Goal: Transaction & Acquisition: Purchase product/service

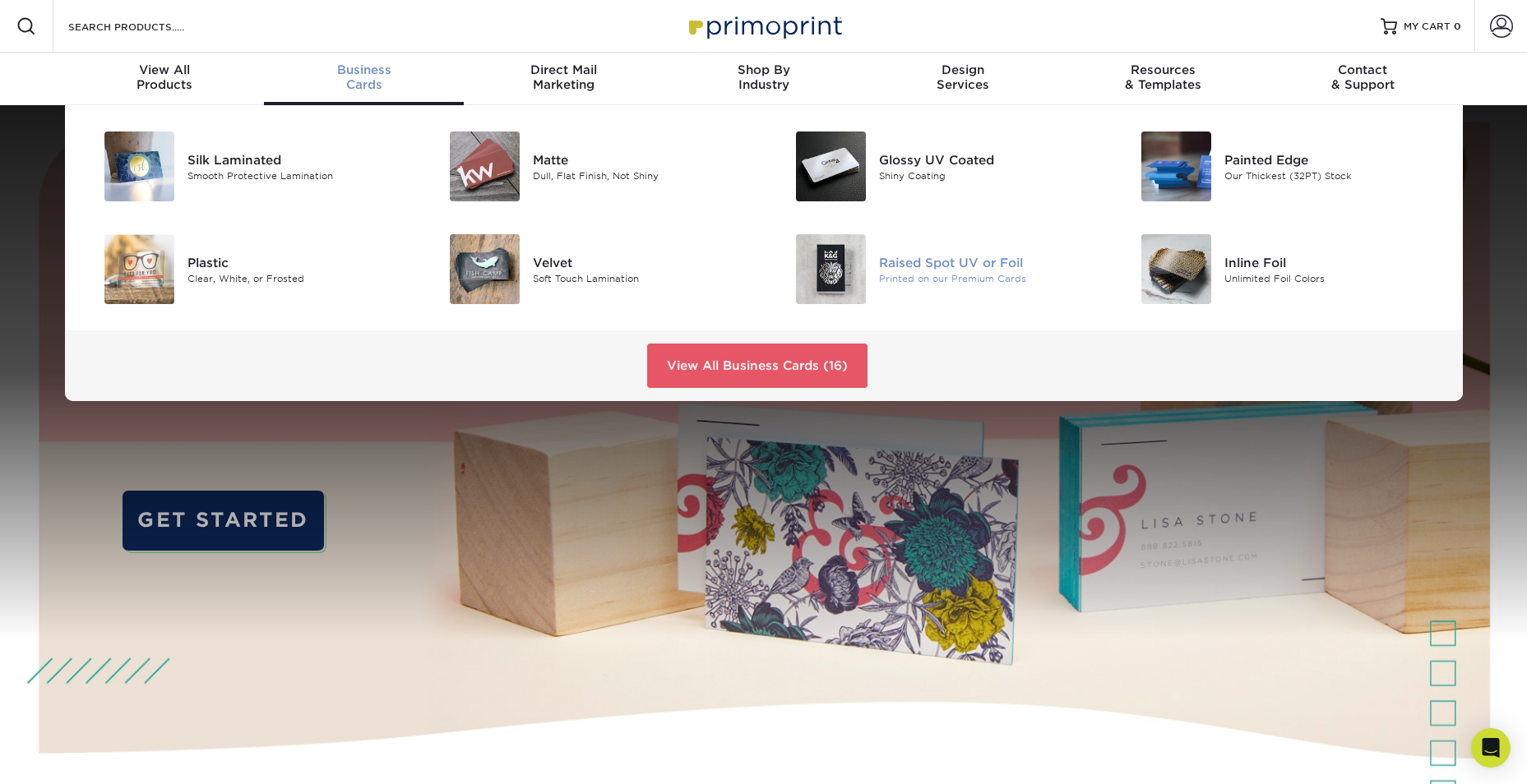
click at [946, 278] on div "Printed on our Premium Cards" at bounding box center [988, 278] width 217 height 14
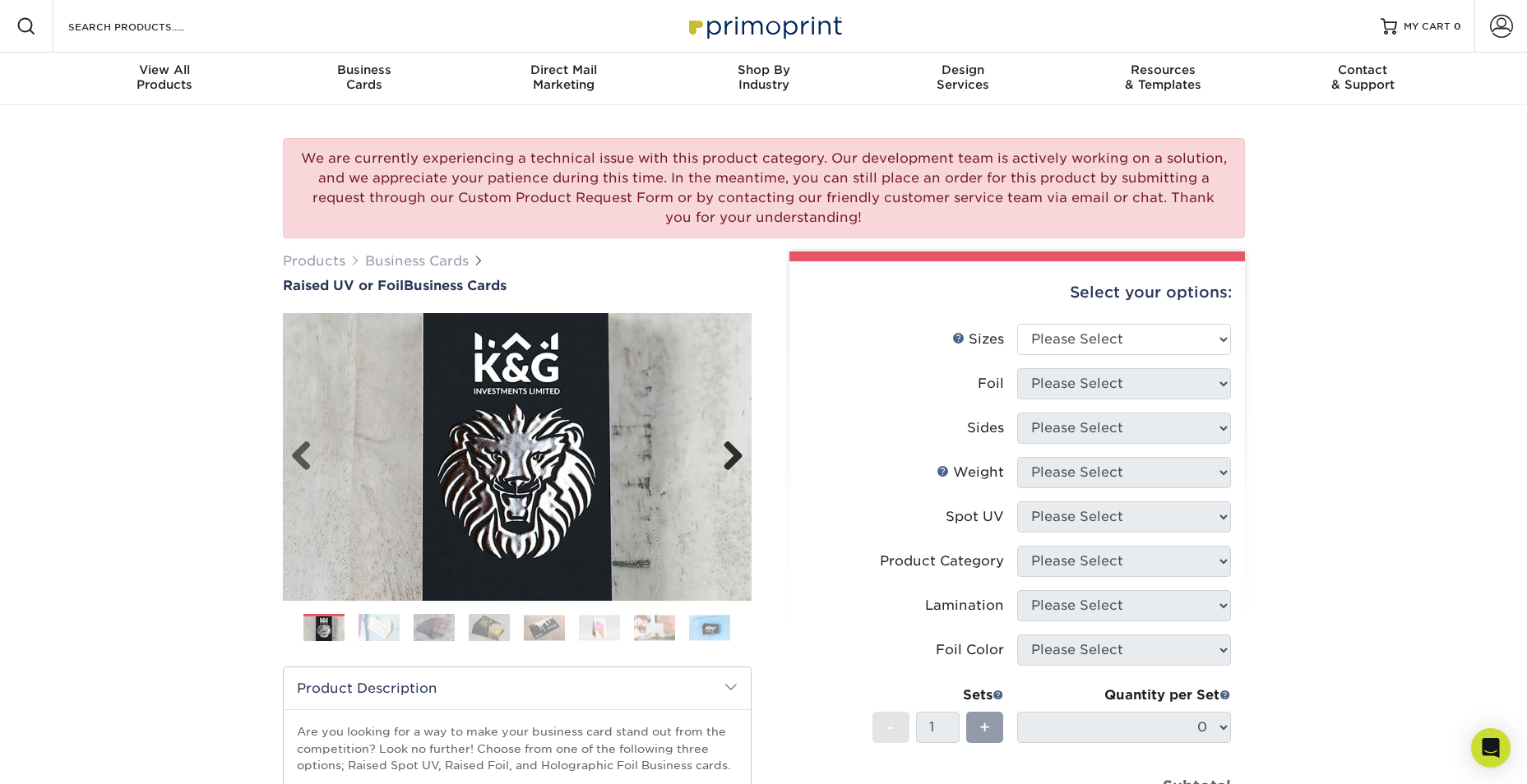
click at [726, 458] on link "Next" at bounding box center [727, 457] width 33 height 33
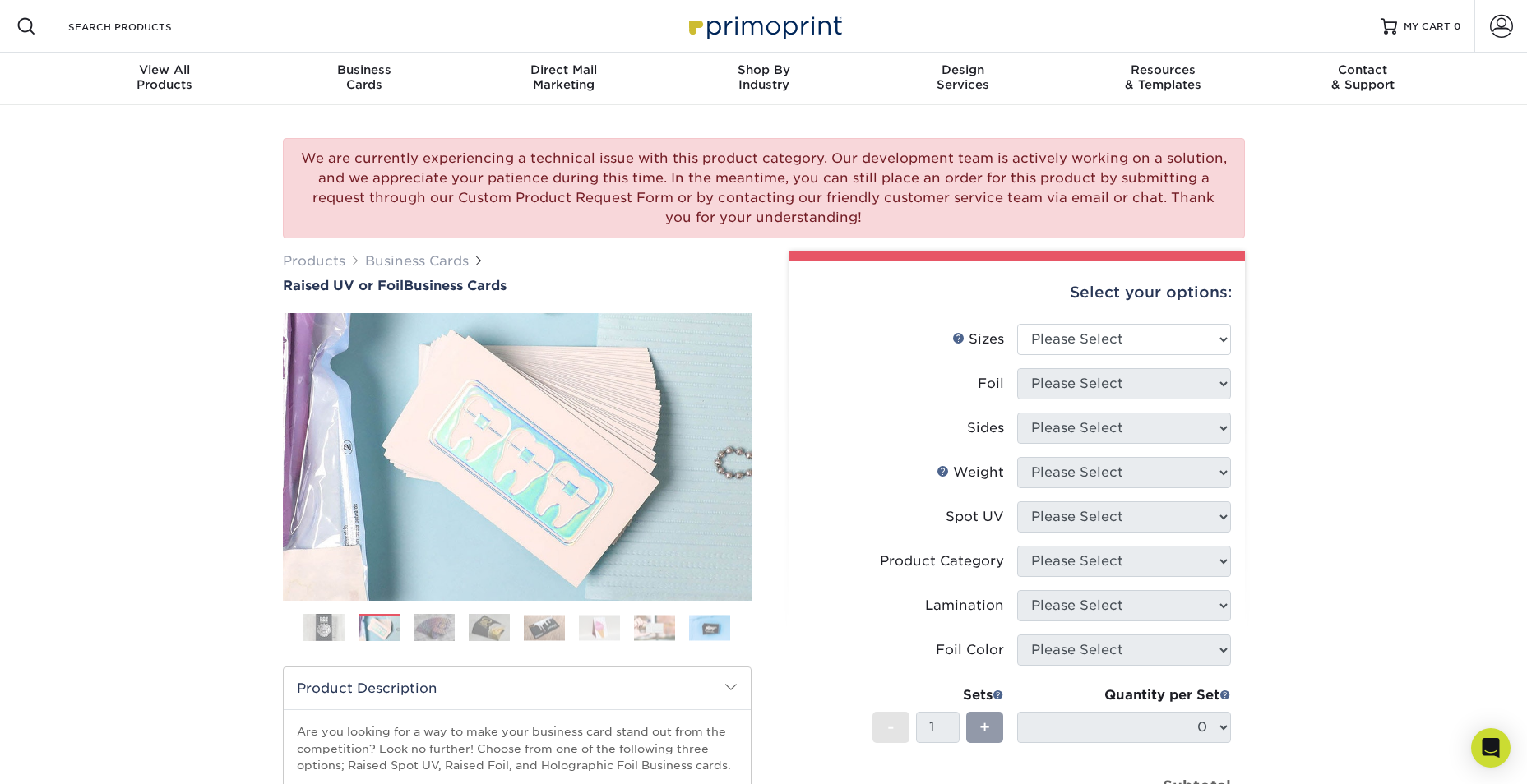
click at [431, 635] on img at bounding box center [434, 628] width 41 height 29
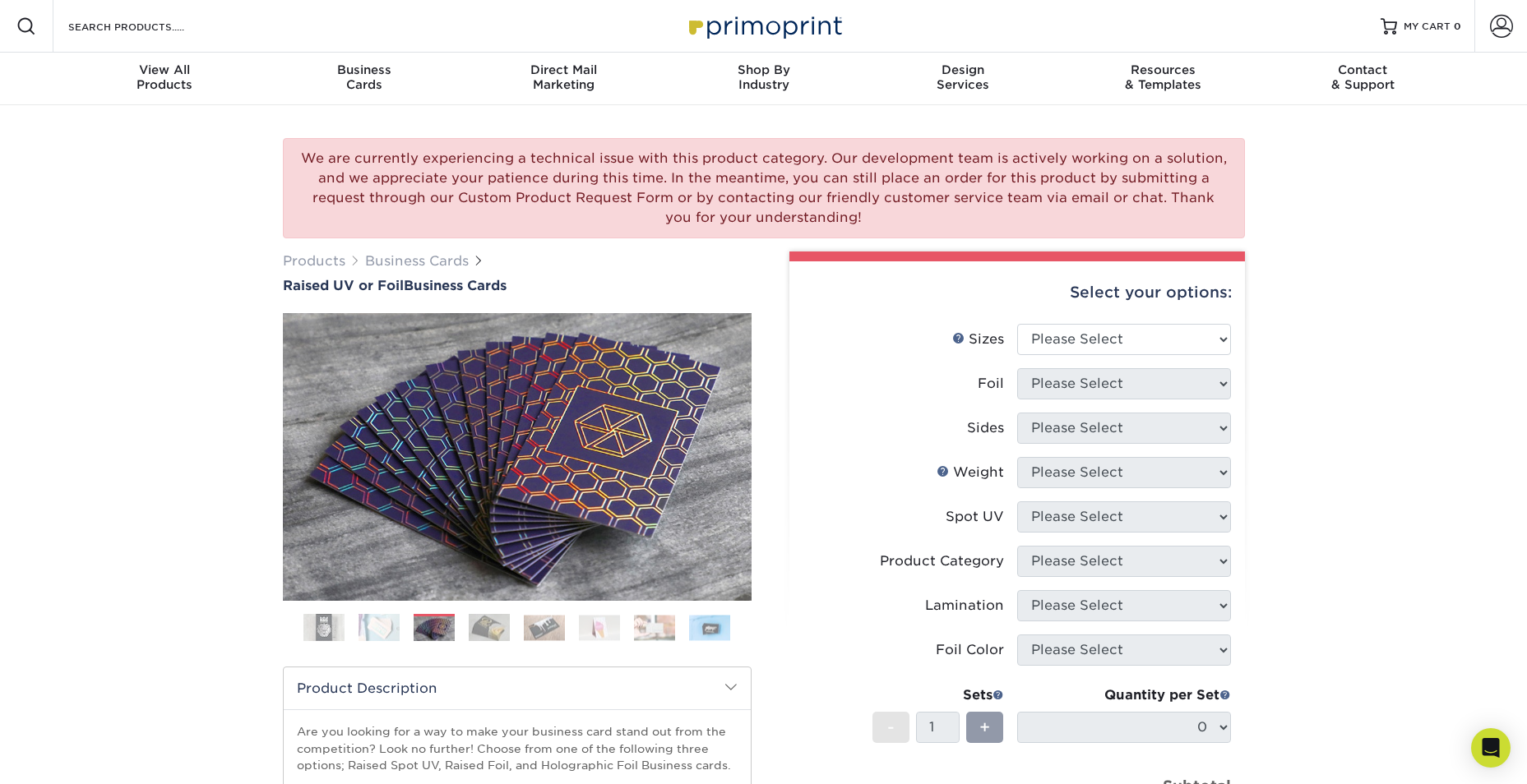
click at [508, 630] on img at bounding box center [489, 628] width 41 height 29
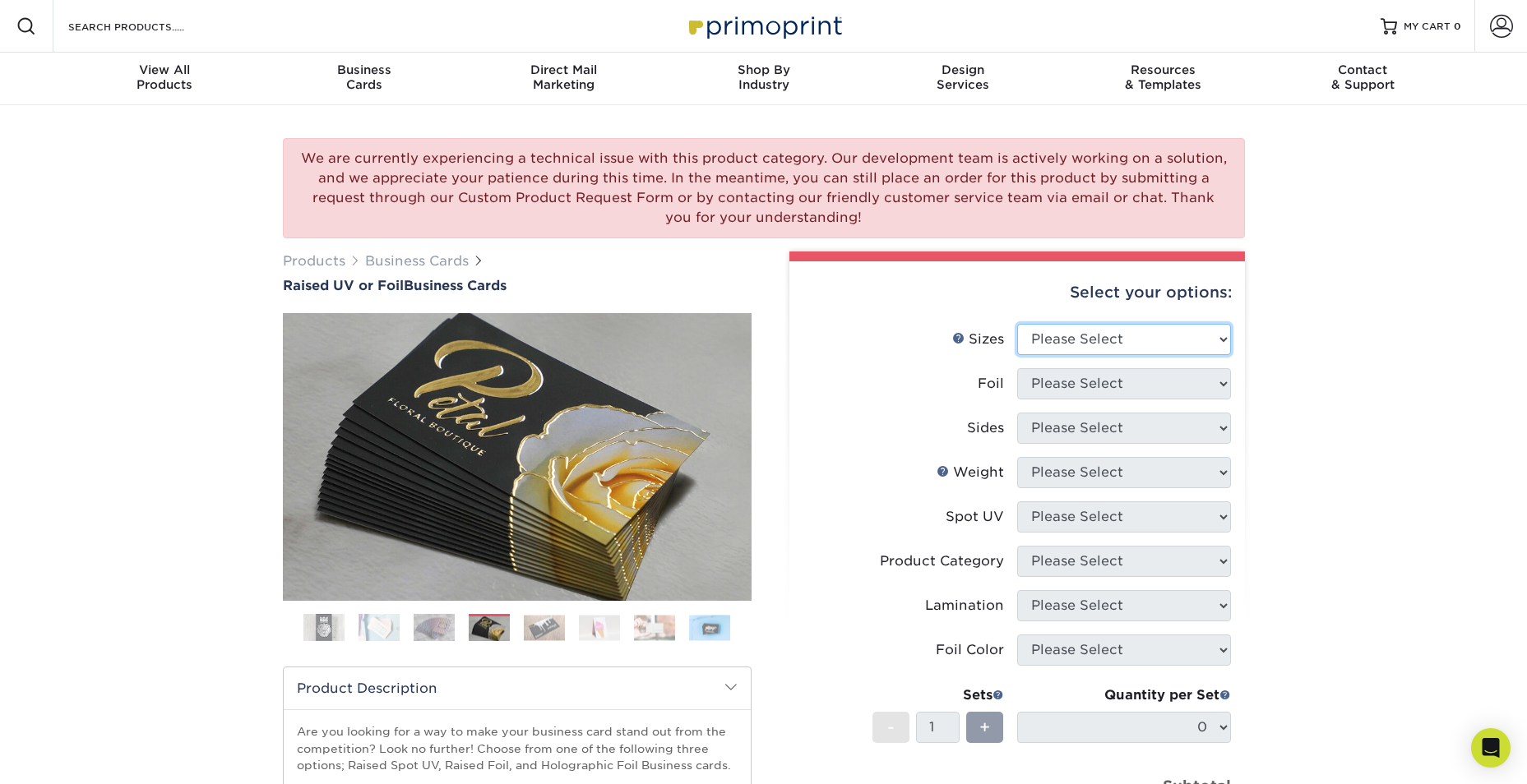
click at [1099, 340] on select "Please Select 2" x 3.5" - Standard" at bounding box center [1124, 340] width 214 height 31
select select "2.00x3.50"
click at [1017, 324] on select "Please Select 2" x 3.5" - Standard" at bounding box center [1124, 340] width 214 height 31
click at [1099, 387] on select "Please Select No Yes" at bounding box center [1124, 383] width 214 height 31
click at [1017, 368] on select "Please Select No Yes" at bounding box center [1124, 383] width 214 height 31
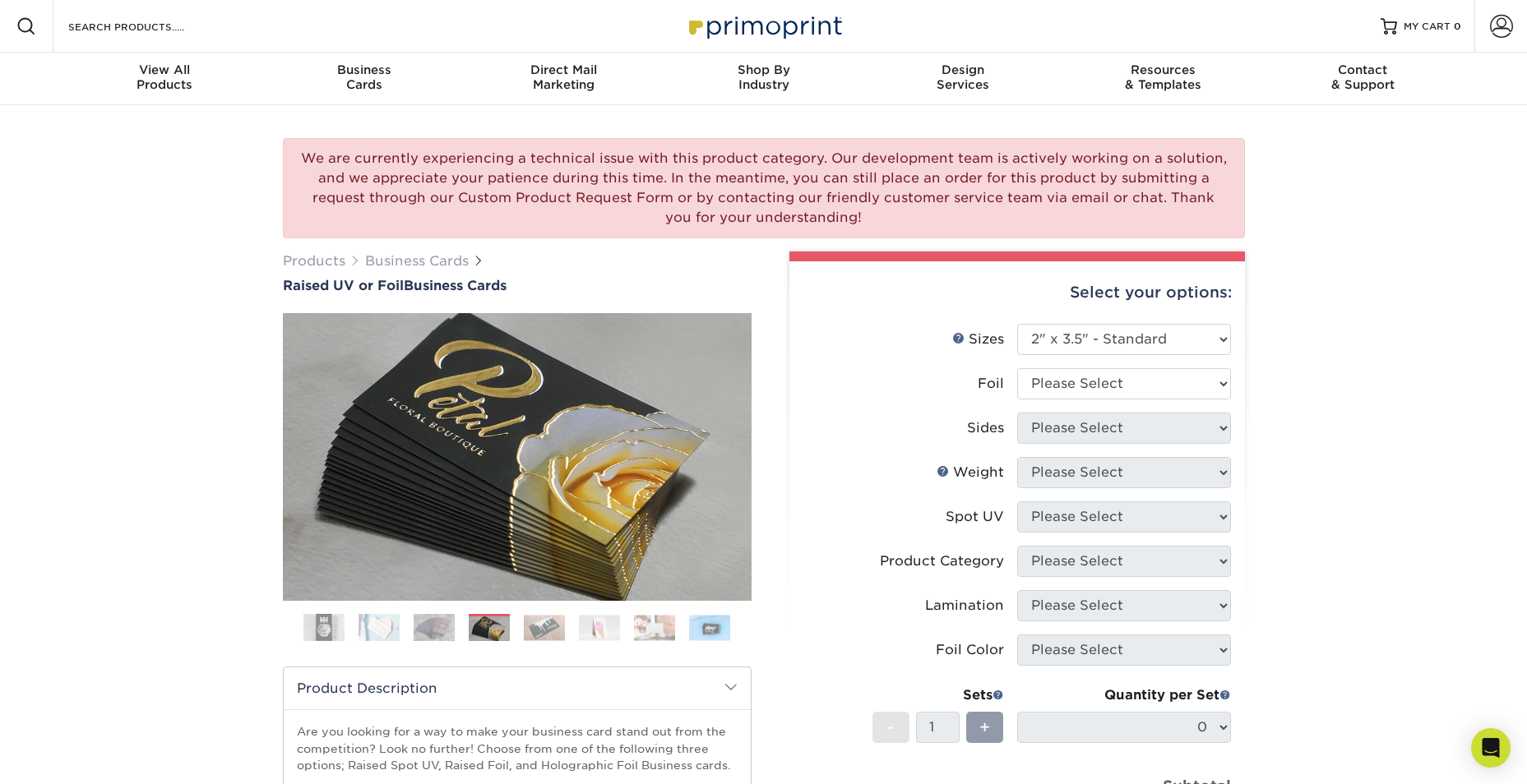
click at [1089, 401] on li "Foil Please Select No Yes" at bounding box center [1017, 390] width 427 height 45
click at [1076, 385] on select "Please Select No Yes" at bounding box center [1124, 383] width 214 height 31
select select "0"
click at [1017, 368] on select "Please Select No Yes" at bounding box center [1124, 383] width 214 height 31
click at [1061, 431] on select "Please Select Print Both Sides Print Front Only" at bounding box center [1124, 428] width 214 height 31
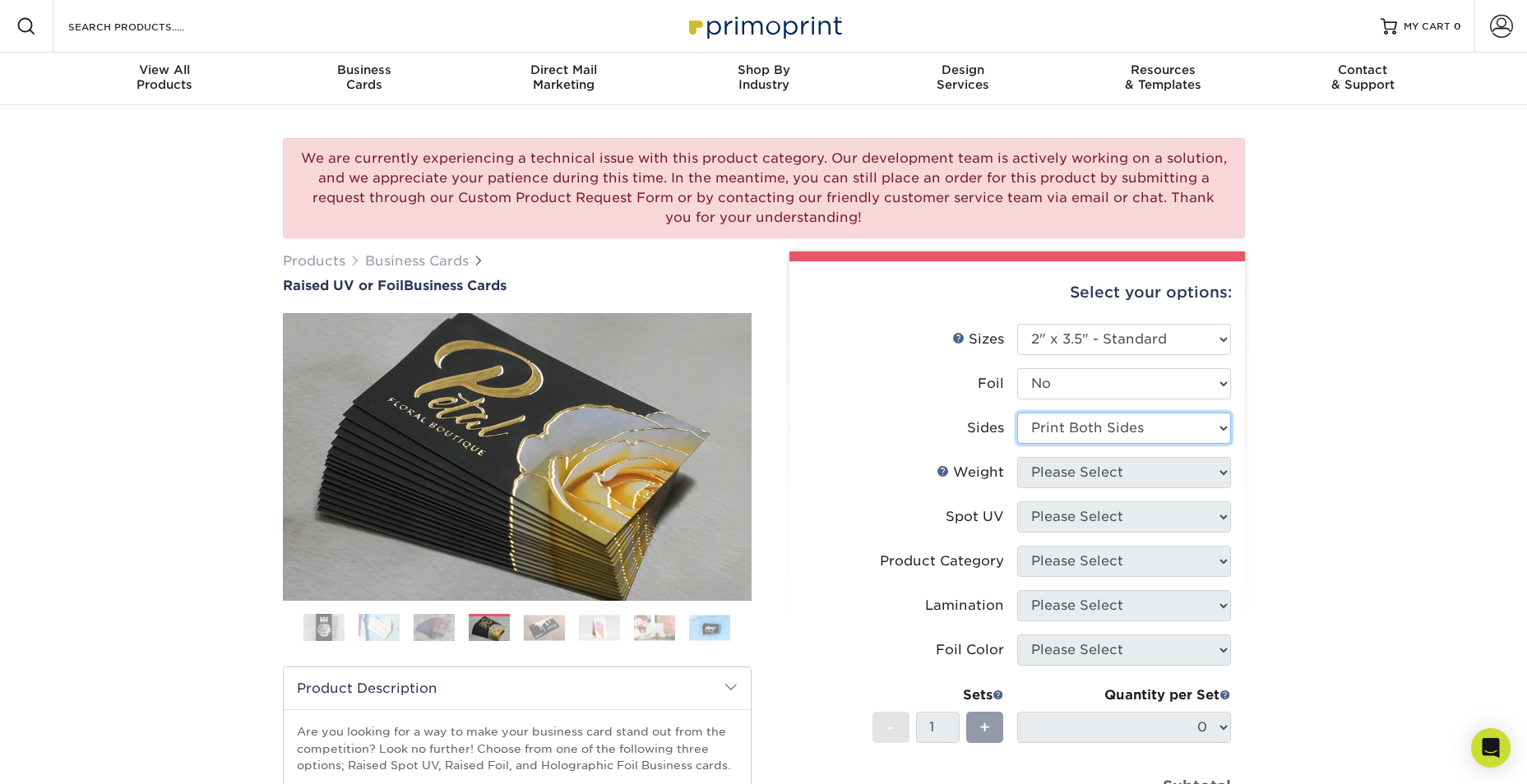
click at [1017, 412] on select "Please Select Print Both Sides Print Front Only" at bounding box center [1124, 428] width 214 height 31
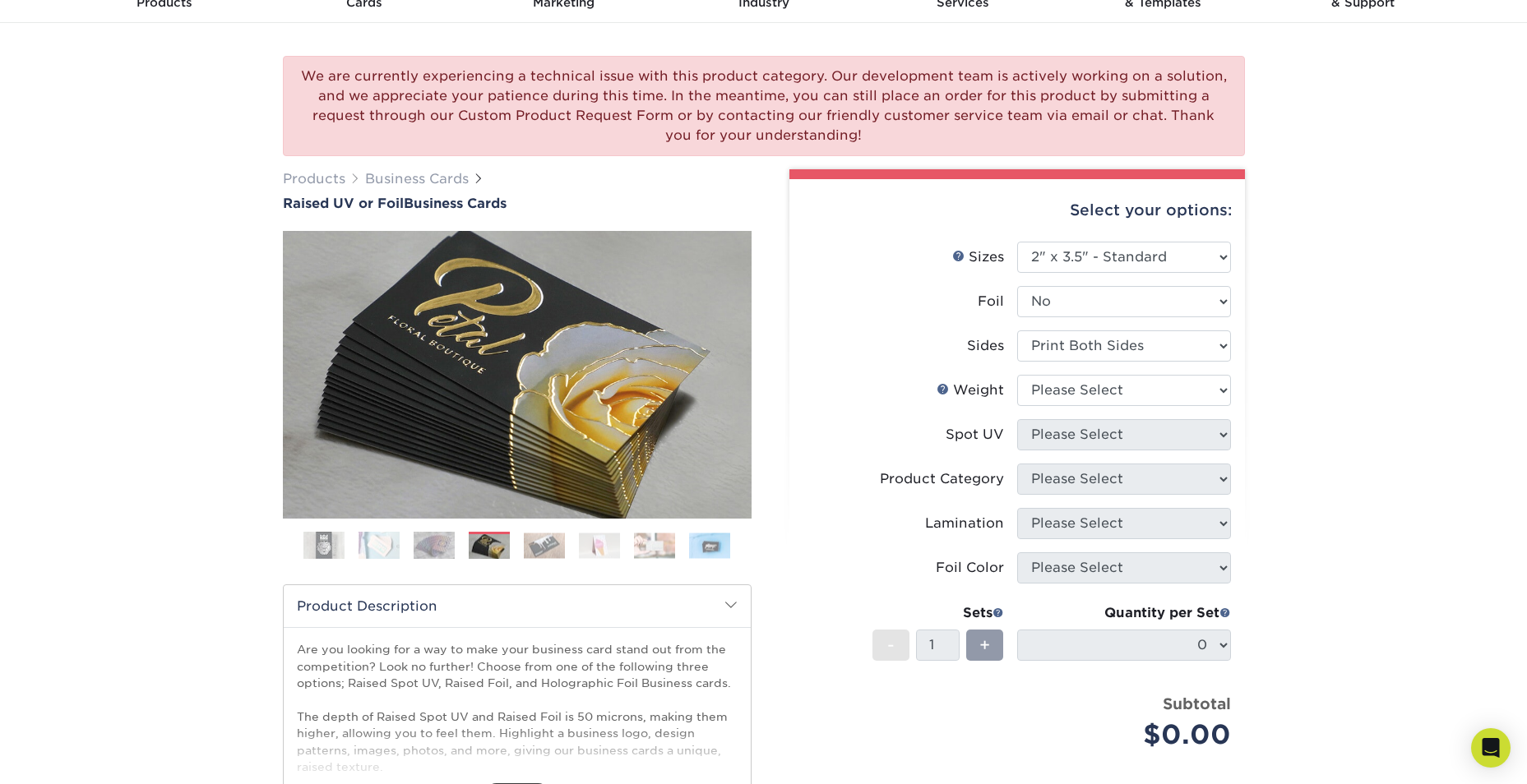
click at [1048, 366] on li "Sides Please Select Print Both Sides Print Front Only" at bounding box center [1017, 353] width 427 height 45
click at [1051, 355] on select "Please Select Print Both Sides Print Front Only" at bounding box center [1124, 346] width 214 height 31
select select "32d3c223-f82c-492b-b915-ba065a00862f"
click at [1017, 331] on select "Please Select Print Both Sides Print Front Only" at bounding box center [1124, 346] width 214 height 31
click at [1065, 390] on select "Please Select 16PT" at bounding box center [1124, 390] width 214 height 31
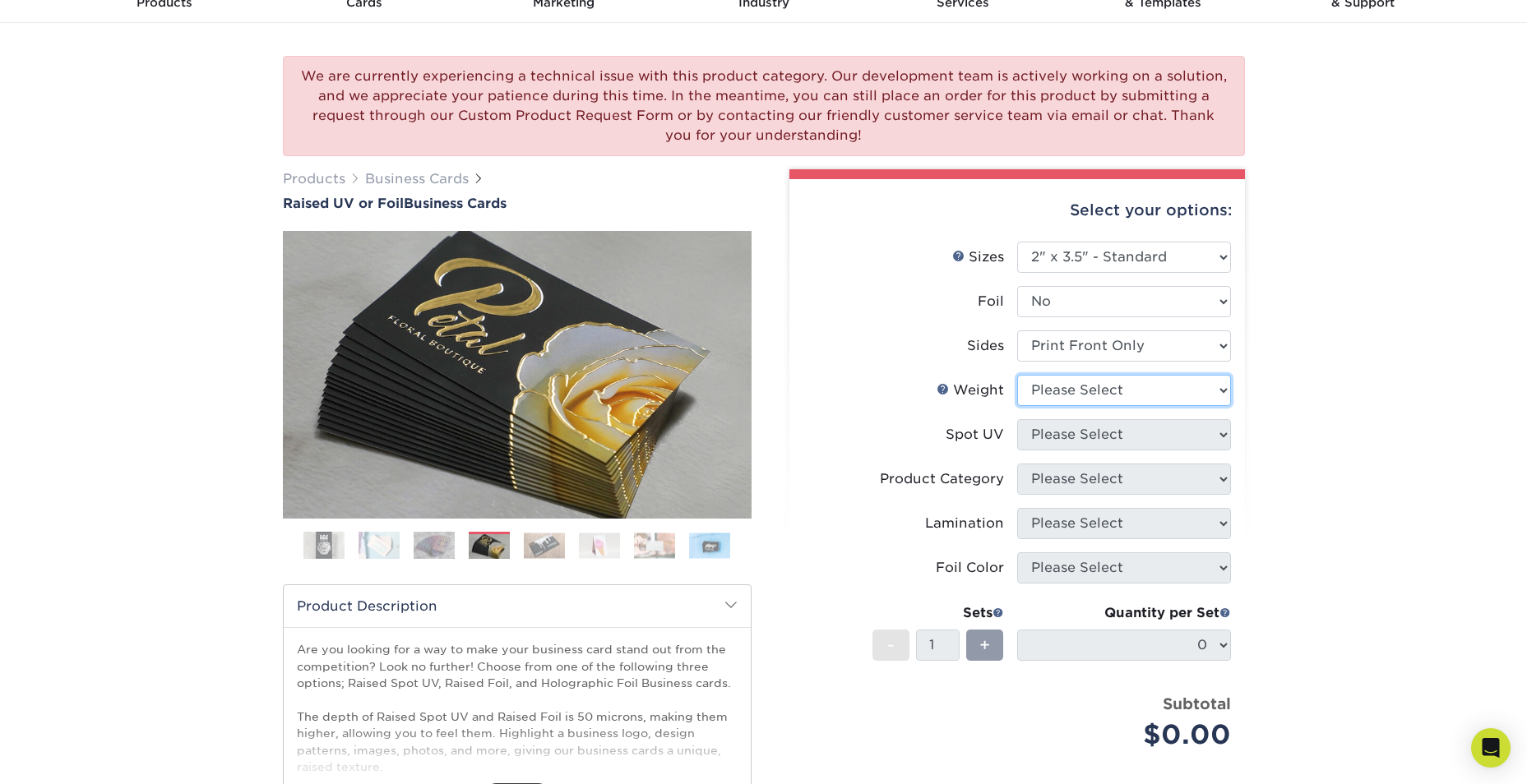
select select "16PT"
click at [1017, 375] on select "Please Select 16PT" at bounding box center [1124, 390] width 214 height 31
click at [1060, 422] on select "Please Select No Spot UV Front Only" at bounding box center [1124, 435] width 214 height 31
select select "1"
click at [1017, 419] on select "Please Select No Spot UV Front Only" at bounding box center [1124, 435] width 214 height 31
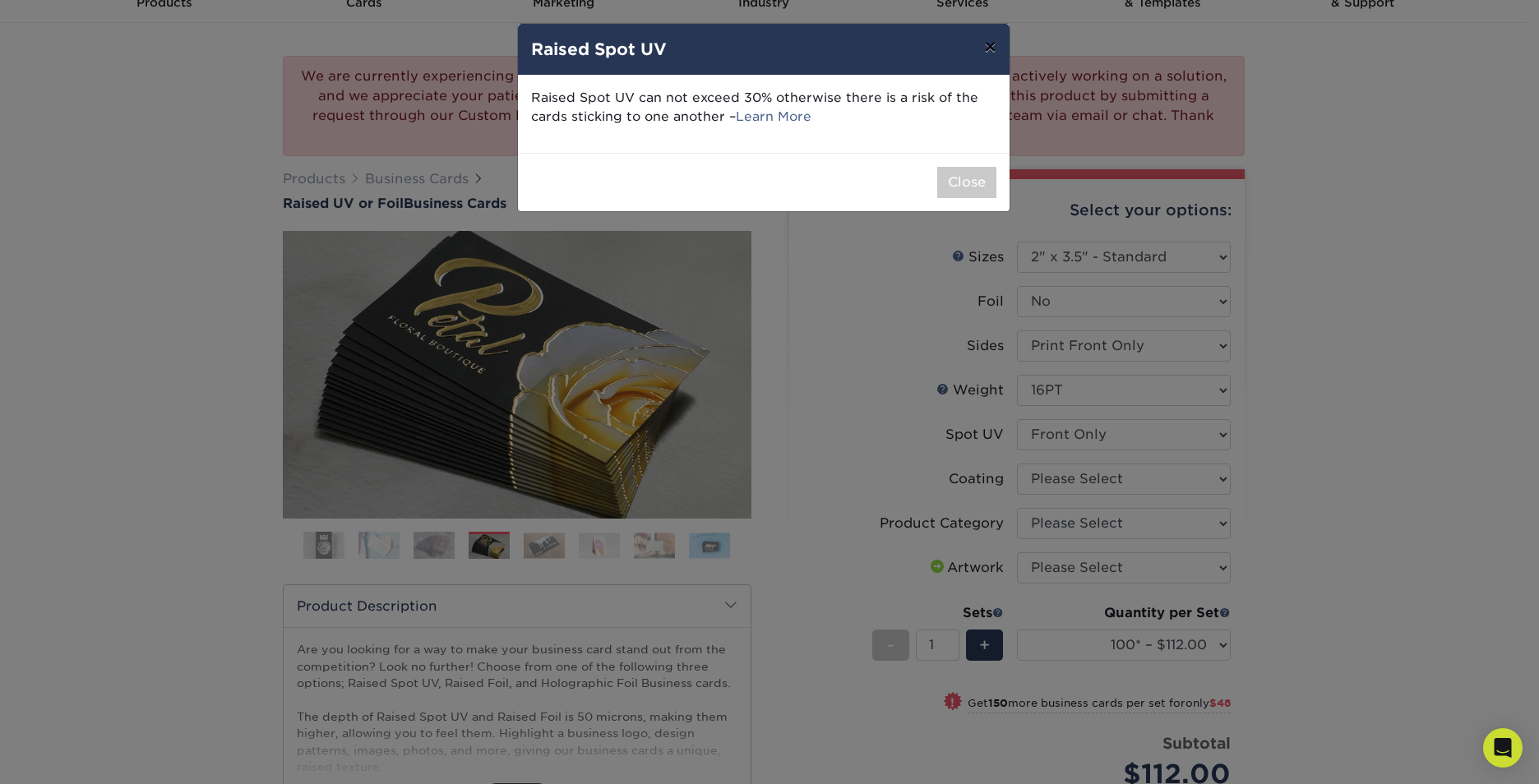
click at [992, 45] on button "×" at bounding box center [989, 47] width 38 height 46
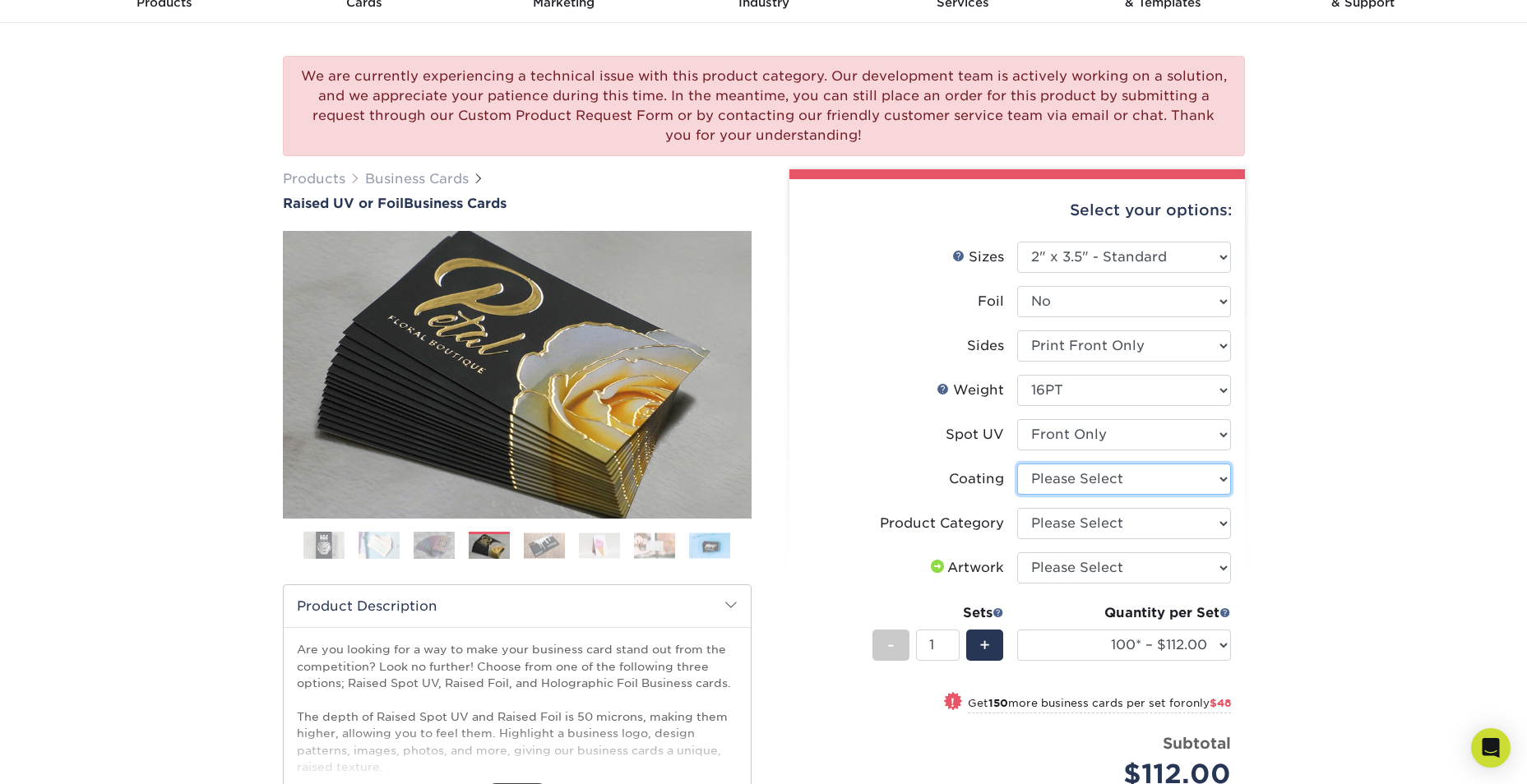
click at [1069, 473] on select at bounding box center [1124, 479] width 214 height 31
select select "3e7618de-abca-4bda-9f97-8b9129e913d8"
click at [1017, 464] on select at bounding box center [1124, 479] width 214 height 31
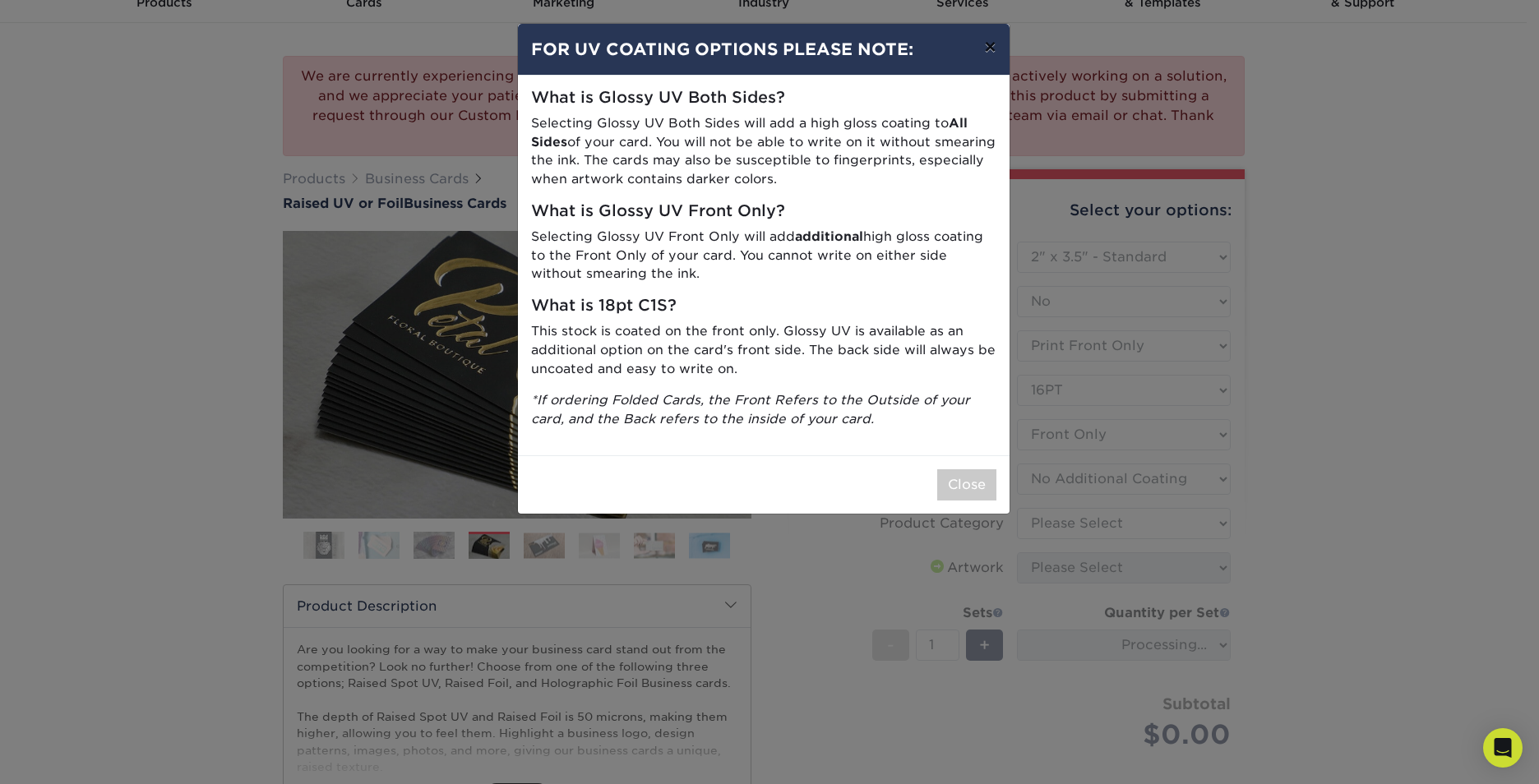
click at [992, 50] on button "×" at bounding box center [989, 47] width 38 height 46
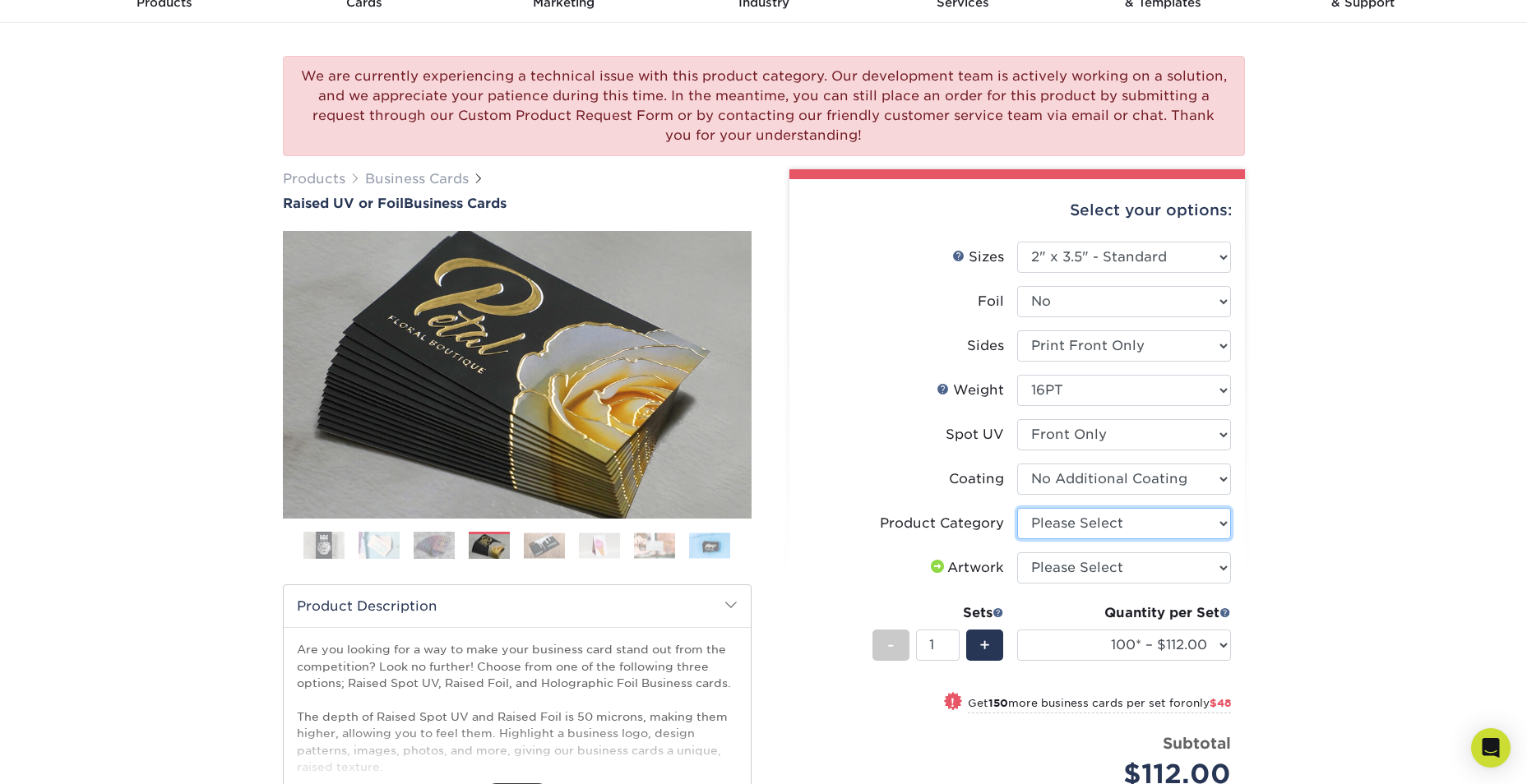
click at [1059, 524] on select "Please Select Business Cards" at bounding box center [1124, 523] width 214 height 31
select select "3b5148f1-0588-4f88-a218-97bcfdce65c1"
click at [1017, 507] on select "Please Select Business Cards" at bounding box center [1124, 523] width 214 height 31
click at [1059, 572] on select "Please Select I will upload files I need a design - $100" at bounding box center [1124, 568] width 214 height 31
select select "design"
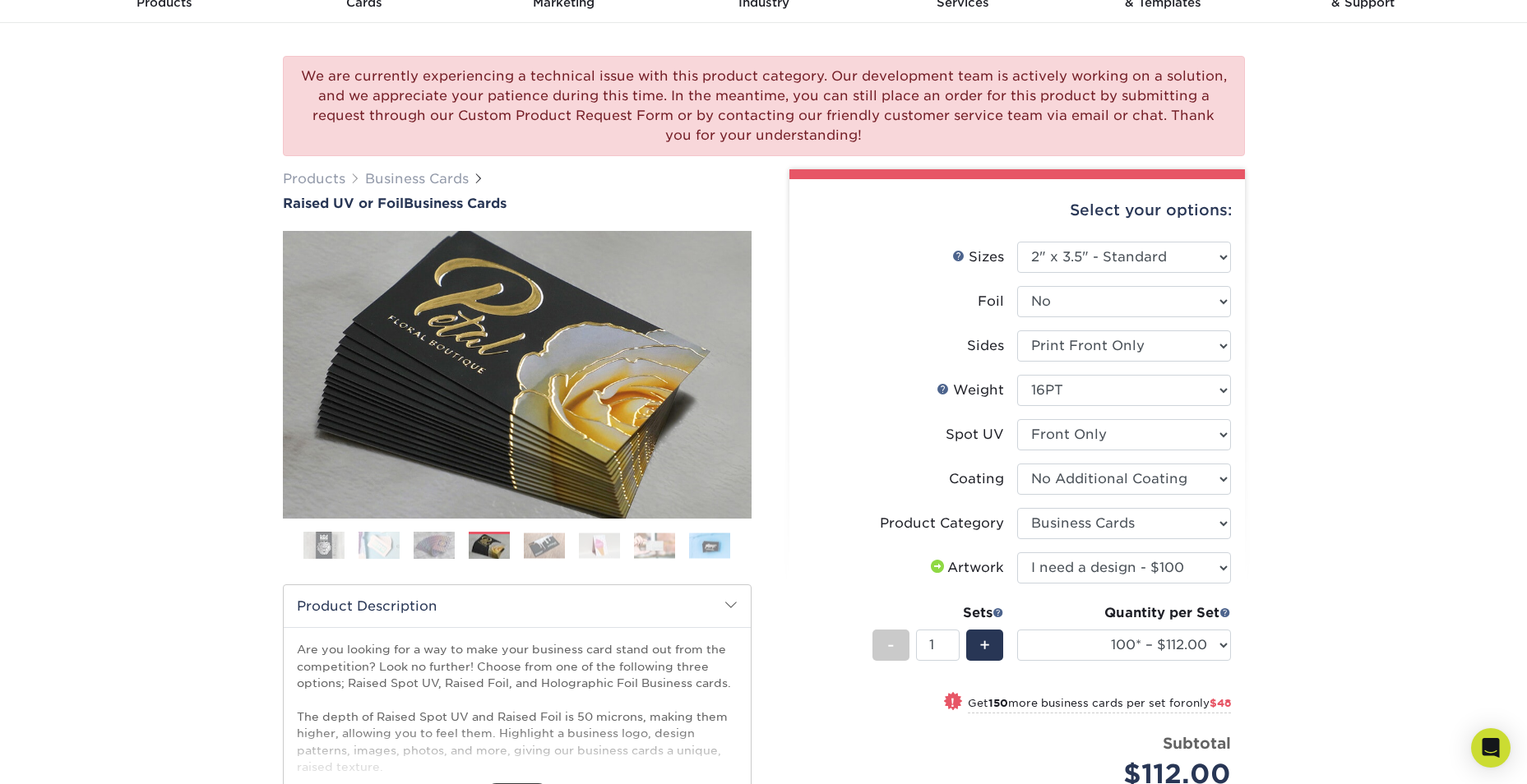
click at [1017, 552] on select "Please Select I will upload files I need a design - $100" at bounding box center [1124, 568] width 214 height 31
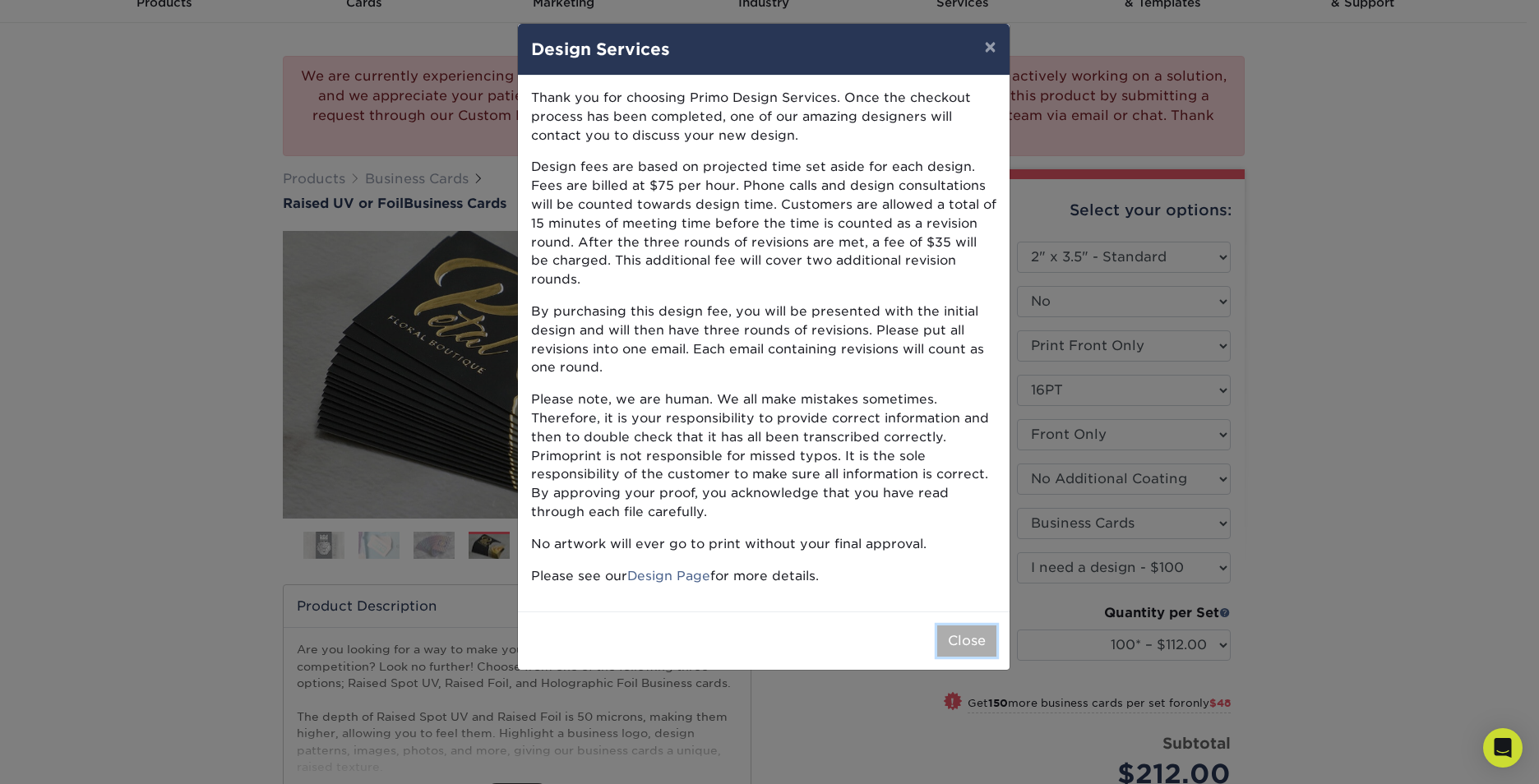
click at [970, 626] on button "Close" at bounding box center [966, 641] width 59 height 31
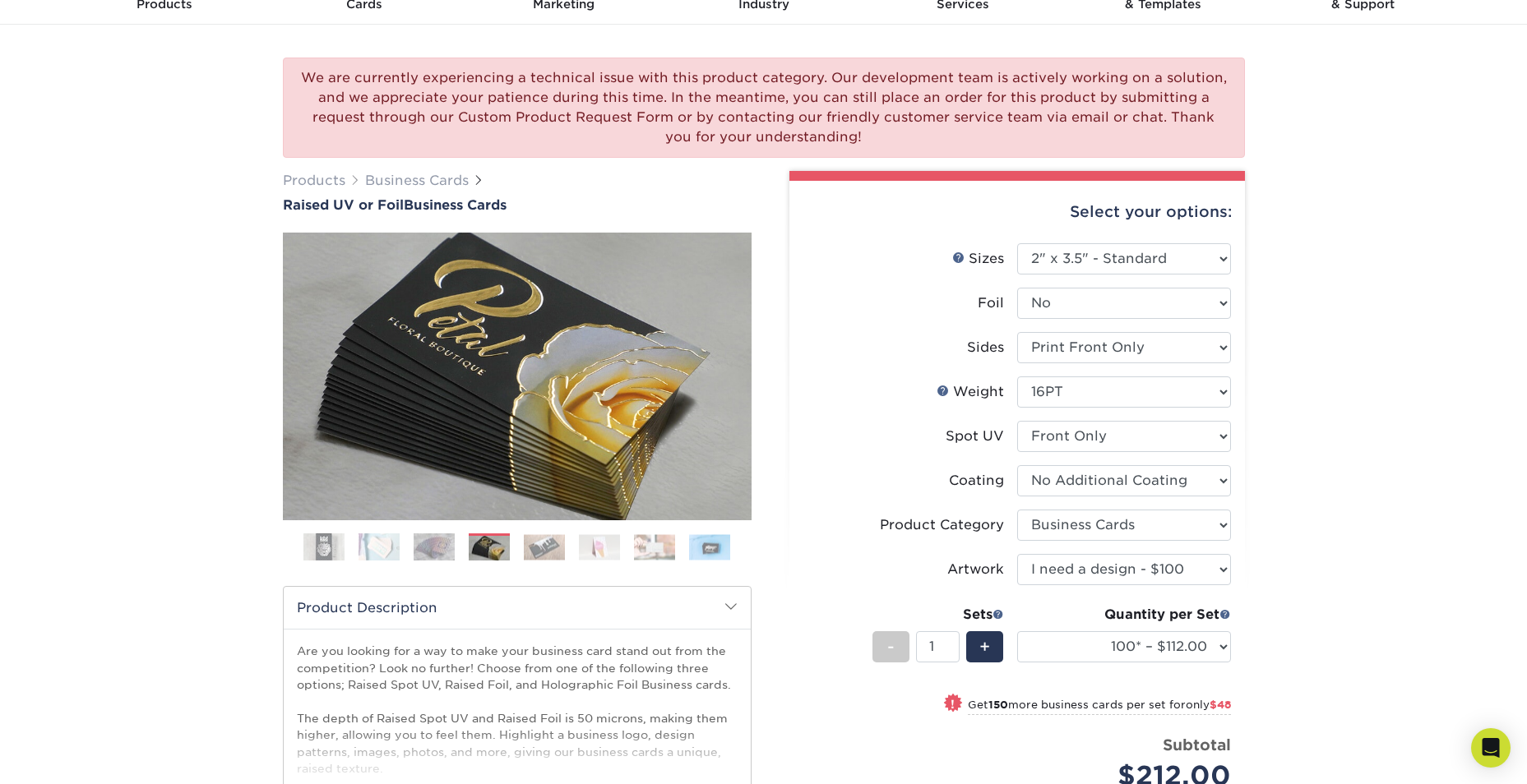
scroll to position [0, 0]
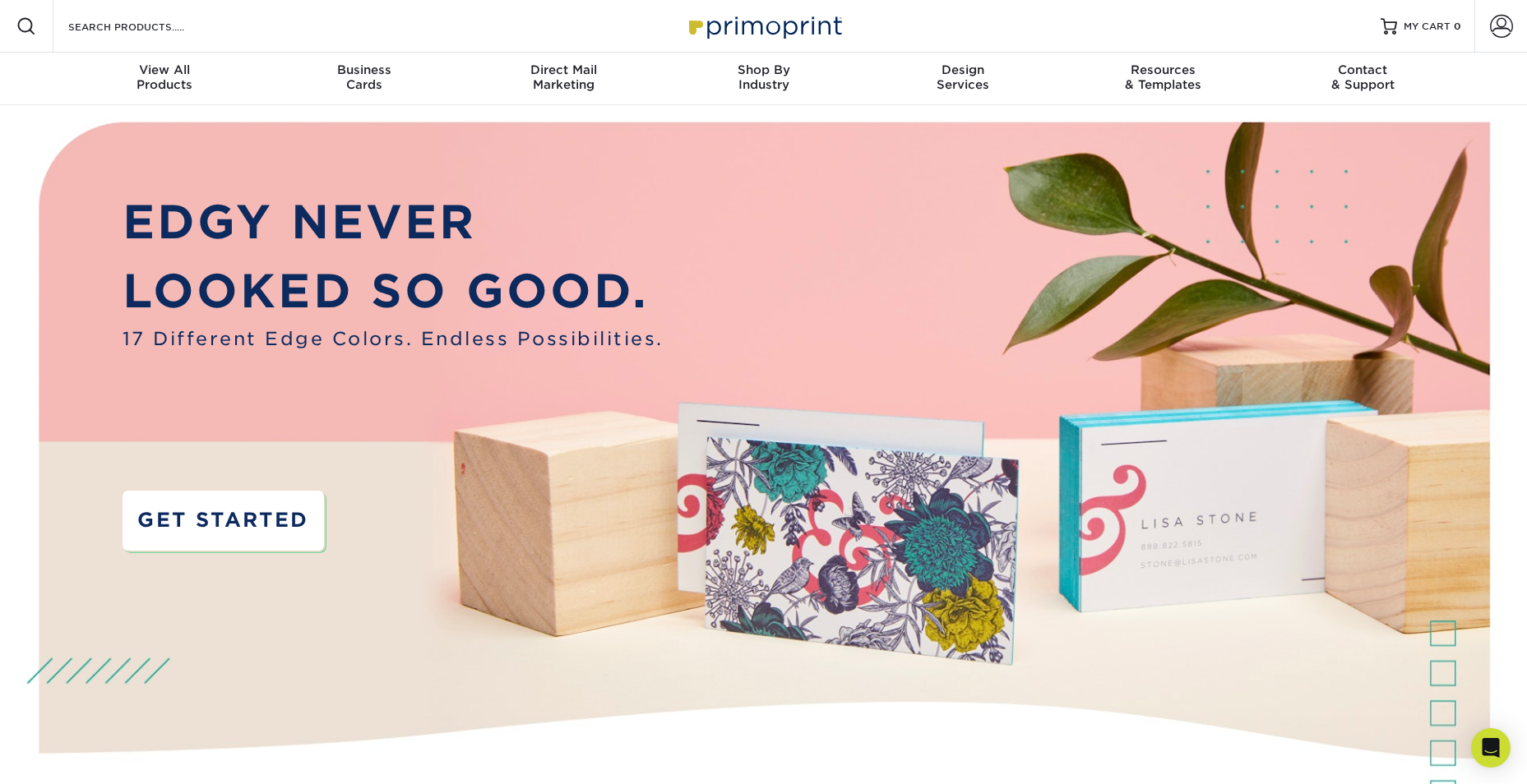
click at [259, 539] on link "GET STARTED" at bounding box center [223, 521] width 202 height 60
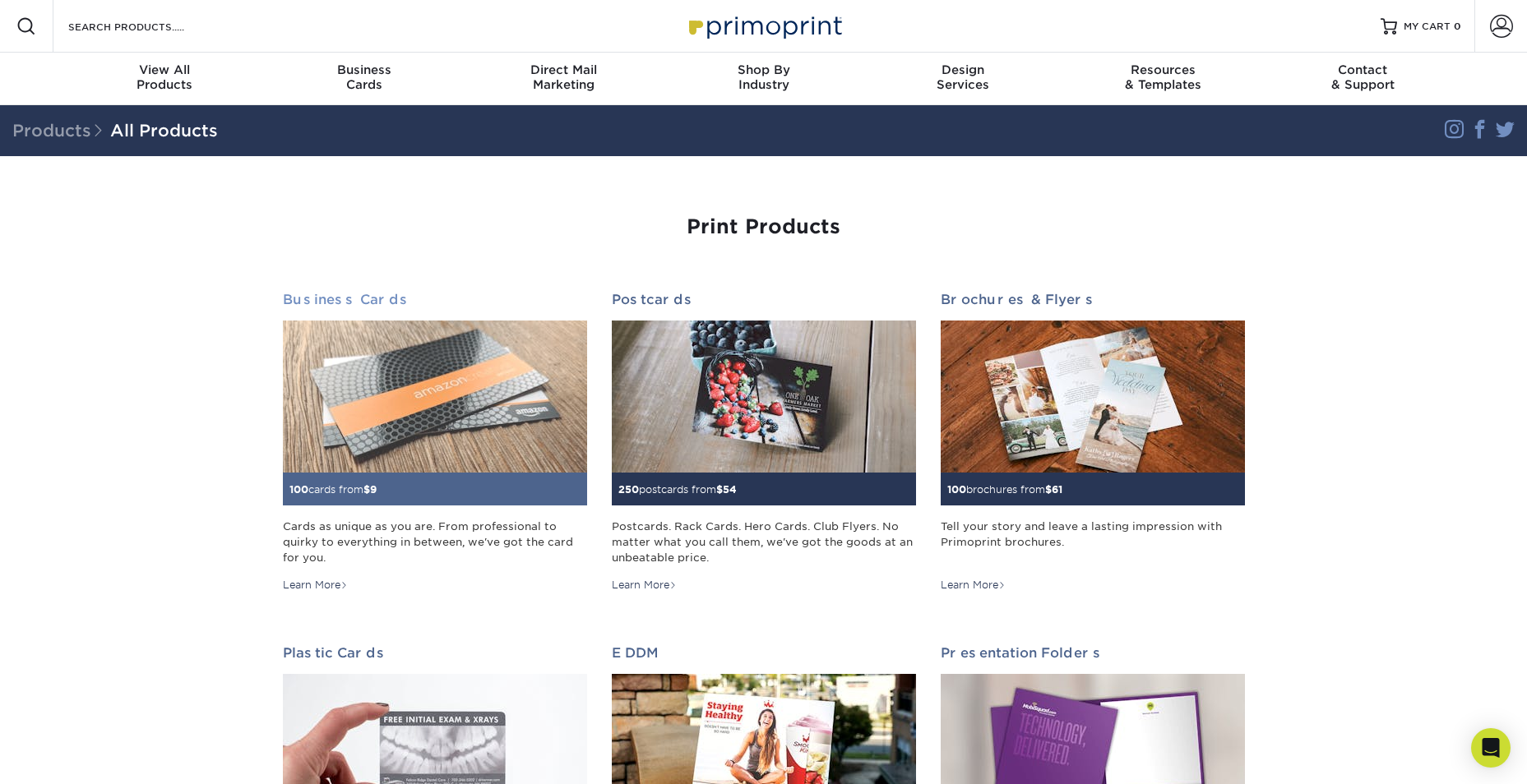
click at [389, 430] on img at bounding box center [434, 396] width 304 height 152
